Goal: Check status: Check status

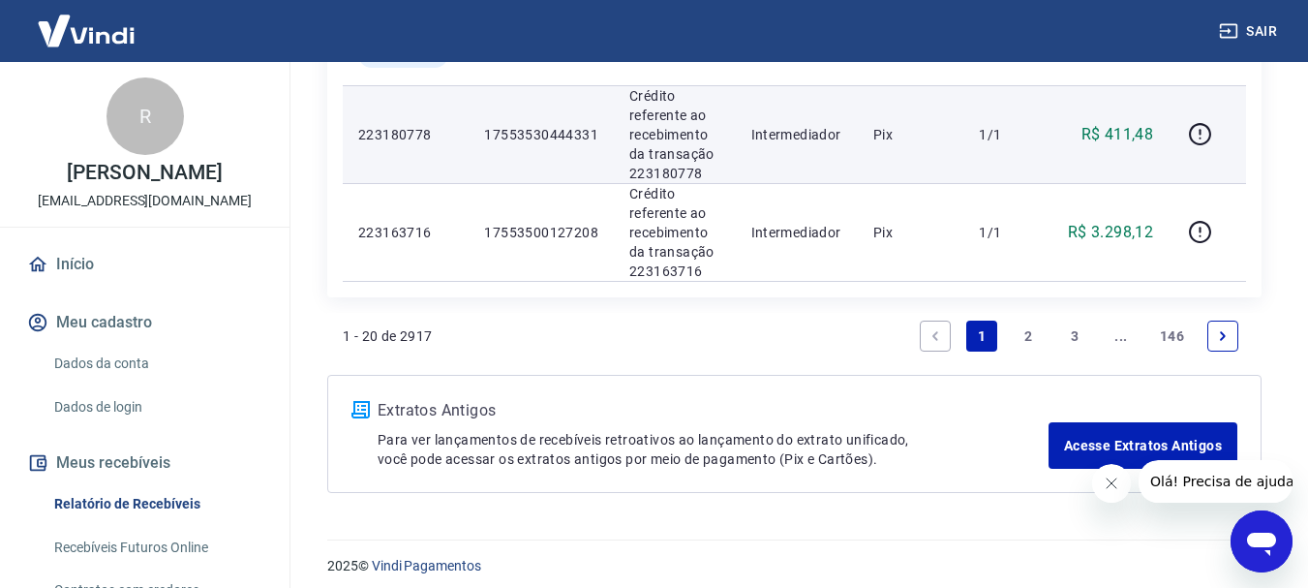
scroll to position [2374, 0]
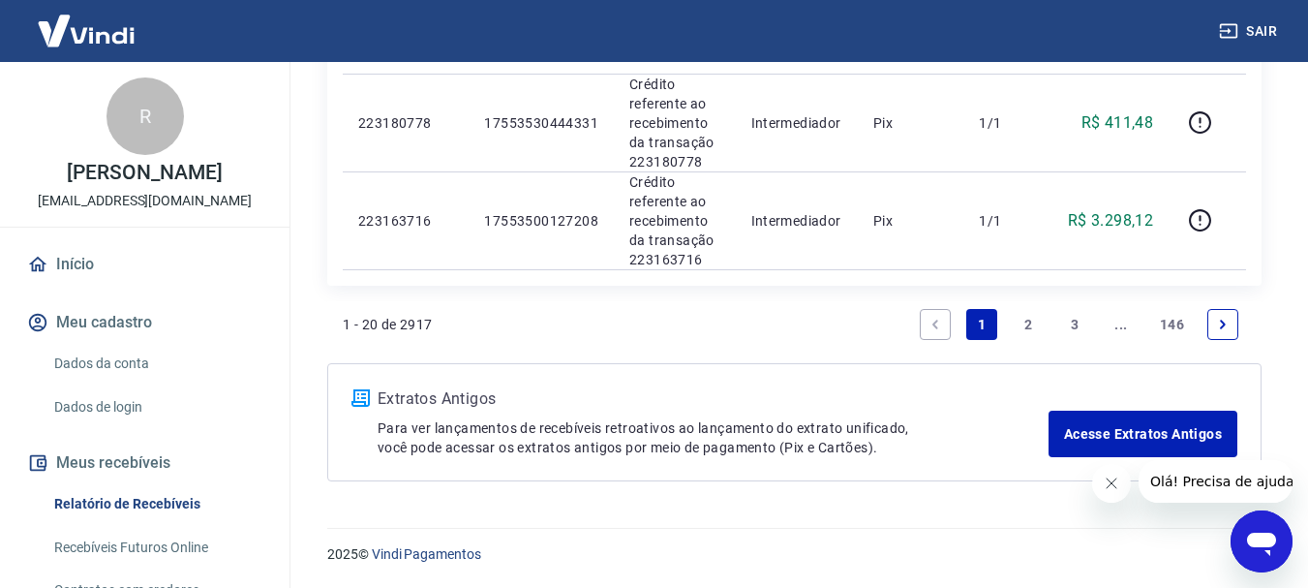
click at [1025, 322] on link "2" at bounding box center [1028, 324] width 31 height 31
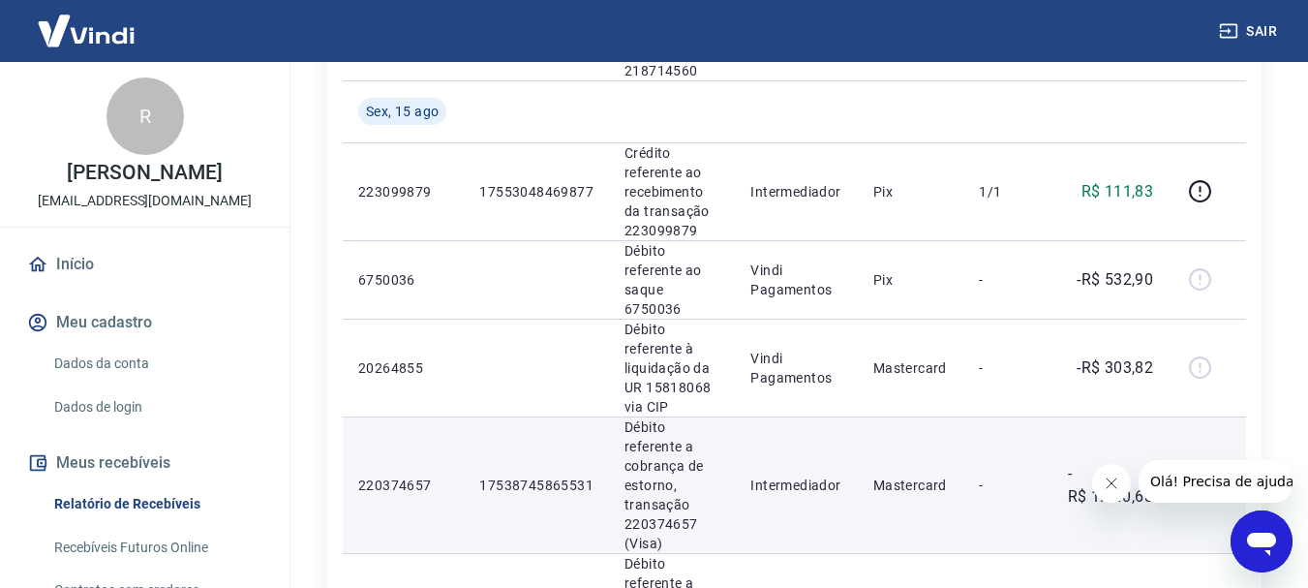
scroll to position [1453, 0]
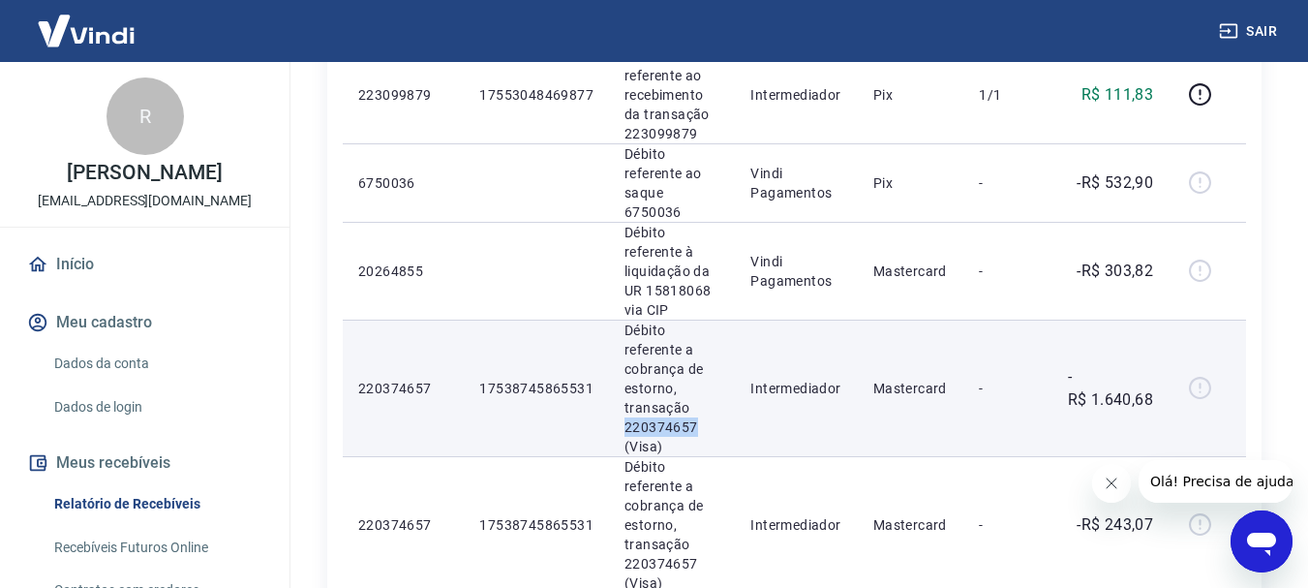
drag, startPoint x: 623, startPoint y: 407, endPoint x: 704, endPoint y: 409, distance: 81.4
click at [704, 409] on p "Débito referente a cobrança de estorno, transação 220374657 (Visa)" at bounding box center [672, 389] width 95 height 136
copy p "220374657"
click at [530, 380] on p "17538745865531" at bounding box center [536, 388] width 114 height 19
drag, startPoint x: 479, startPoint y: 365, endPoint x: 591, endPoint y: 368, distance: 111.4
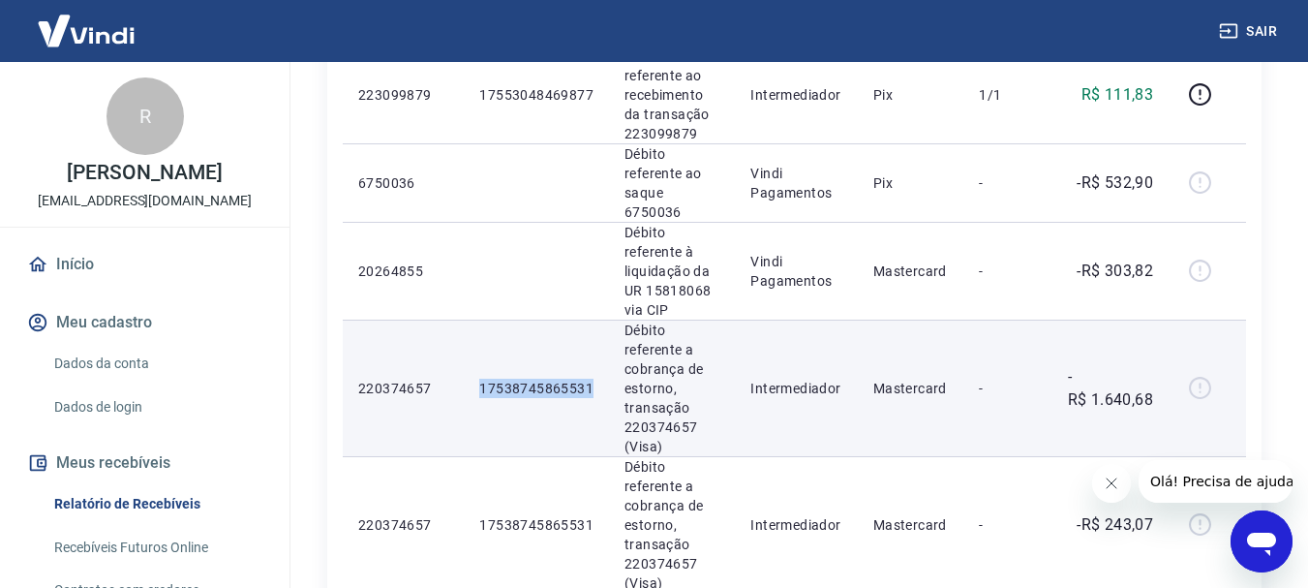
click at [591, 379] on p "17538745865531" at bounding box center [536, 388] width 114 height 19
copy p "17538745865531"
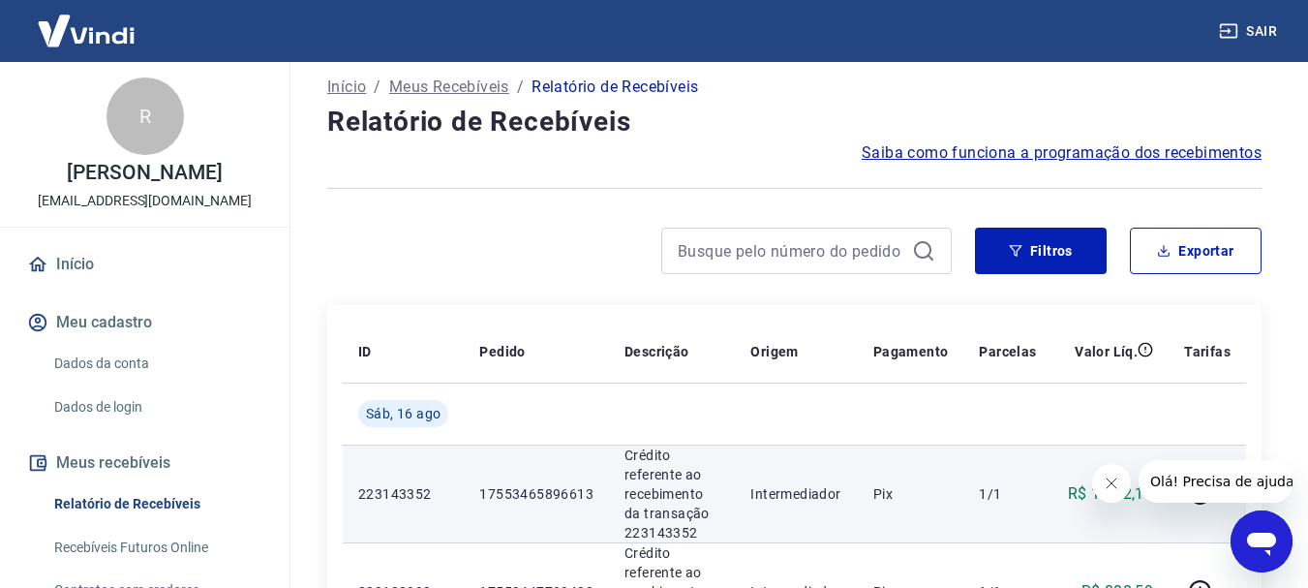
scroll to position [0, 0]
